Goal: Contribute content

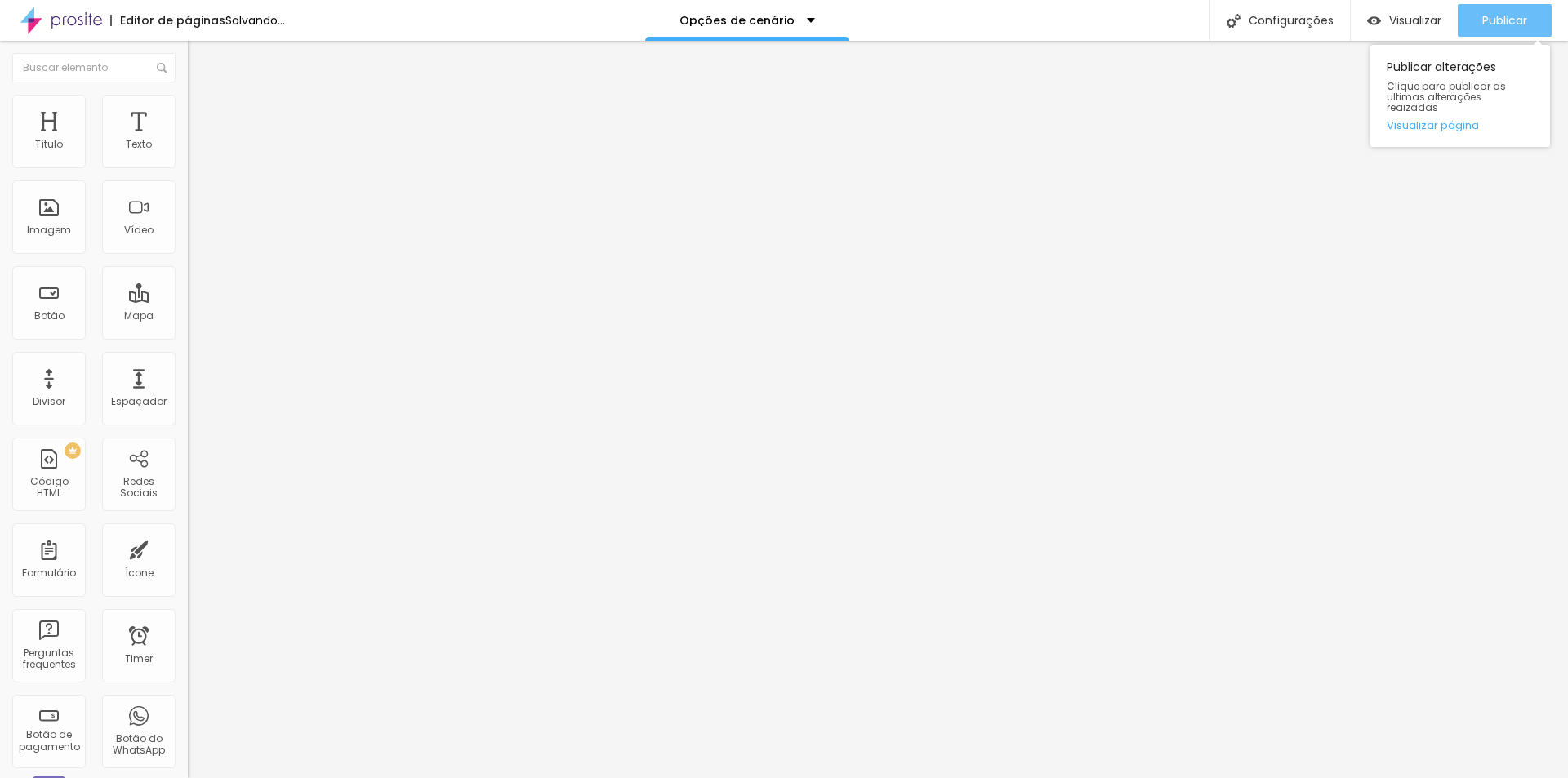
click at [1486, 20] on span "Publicar" at bounding box center [1504, 21] width 45 height 13
click at [1517, 27] on span "Publicar" at bounding box center [1504, 21] width 45 height 13
click at [1514, 9] on div "Publicar" at bounding box center [1504, 20] width 45 height 32
click at [1534, 16] on button "Publicar" at bounding box center [1504, 20] width 94 height 32
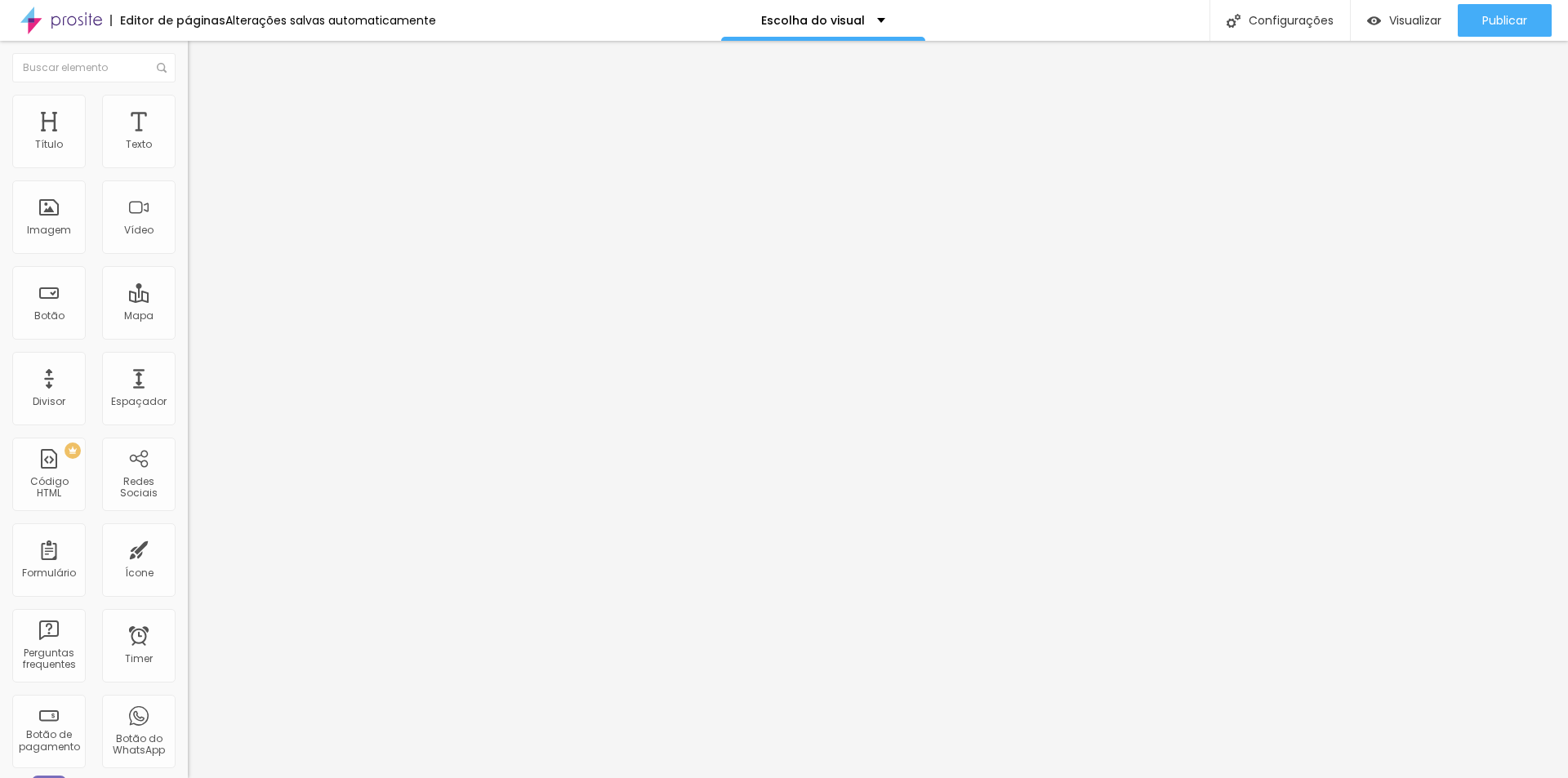
click at [188, 140] on span "Trocar imagem" at bounding box center [232, 133] width 89 height 14
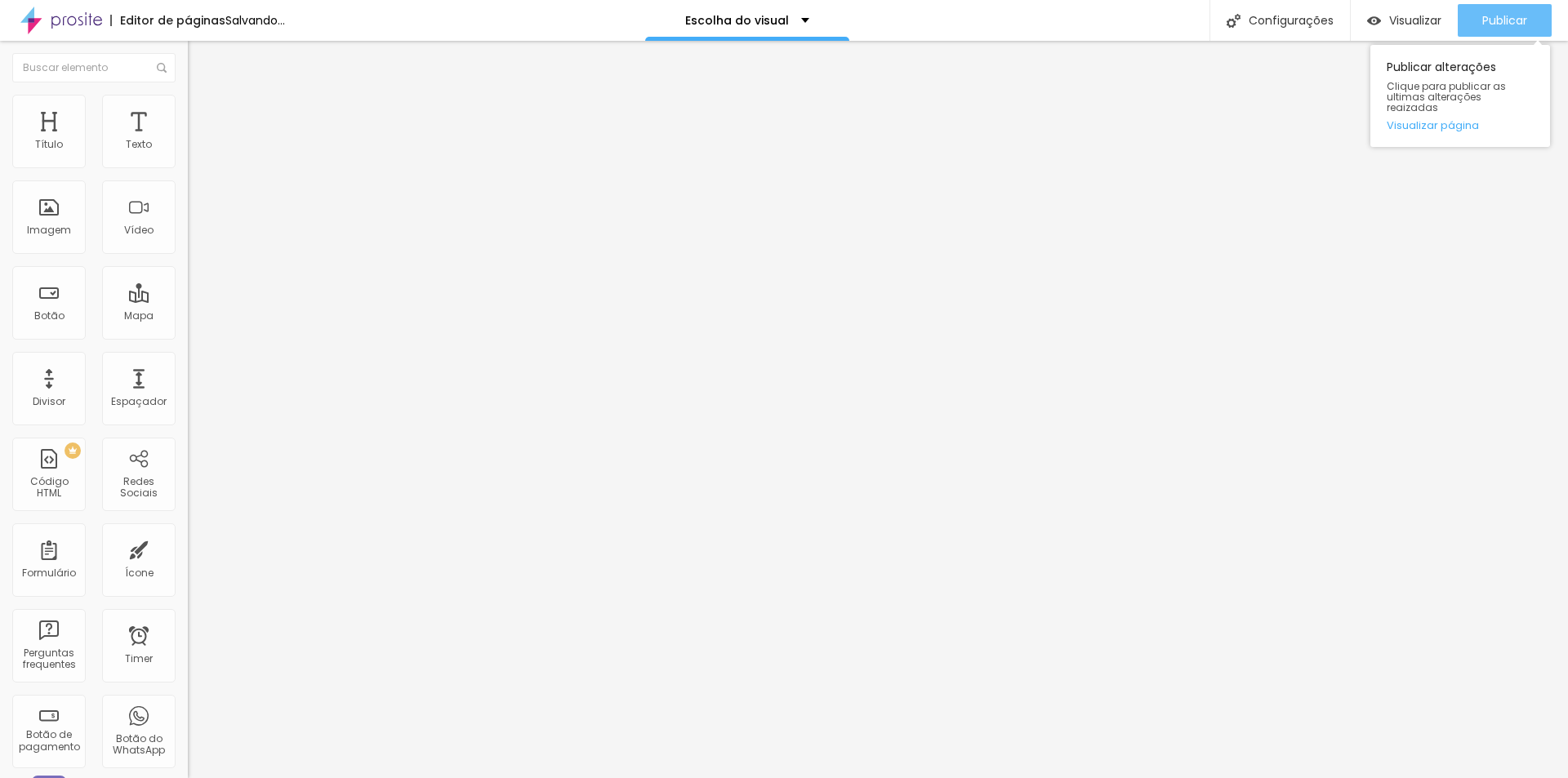
click at [1493, 27] on span "Publicar" at bounding box center [1504, 21] width 45 height 13
